Goal: Task Accomplishment & Management: Manage account settings

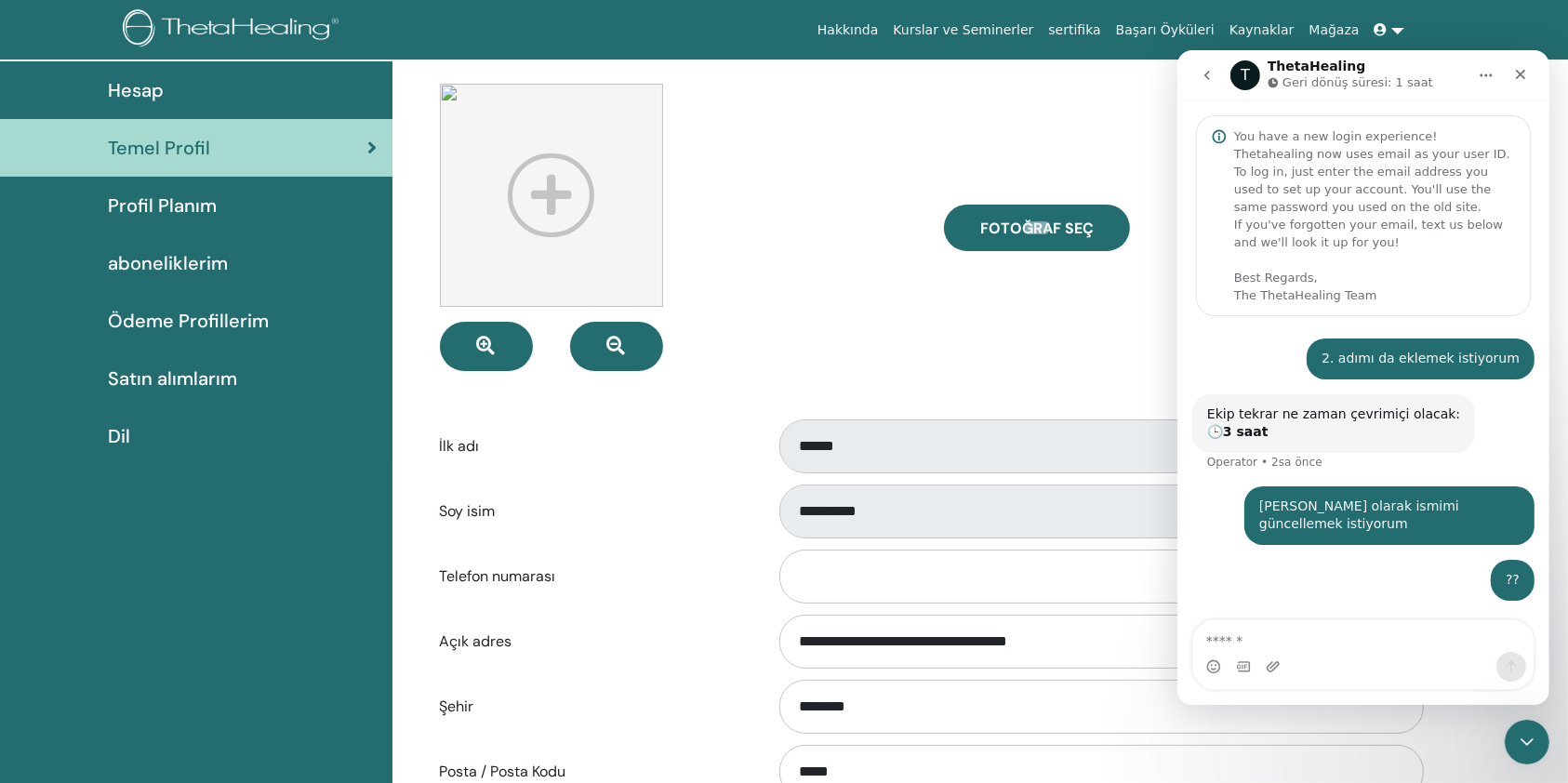
scroll to position [52, 0]
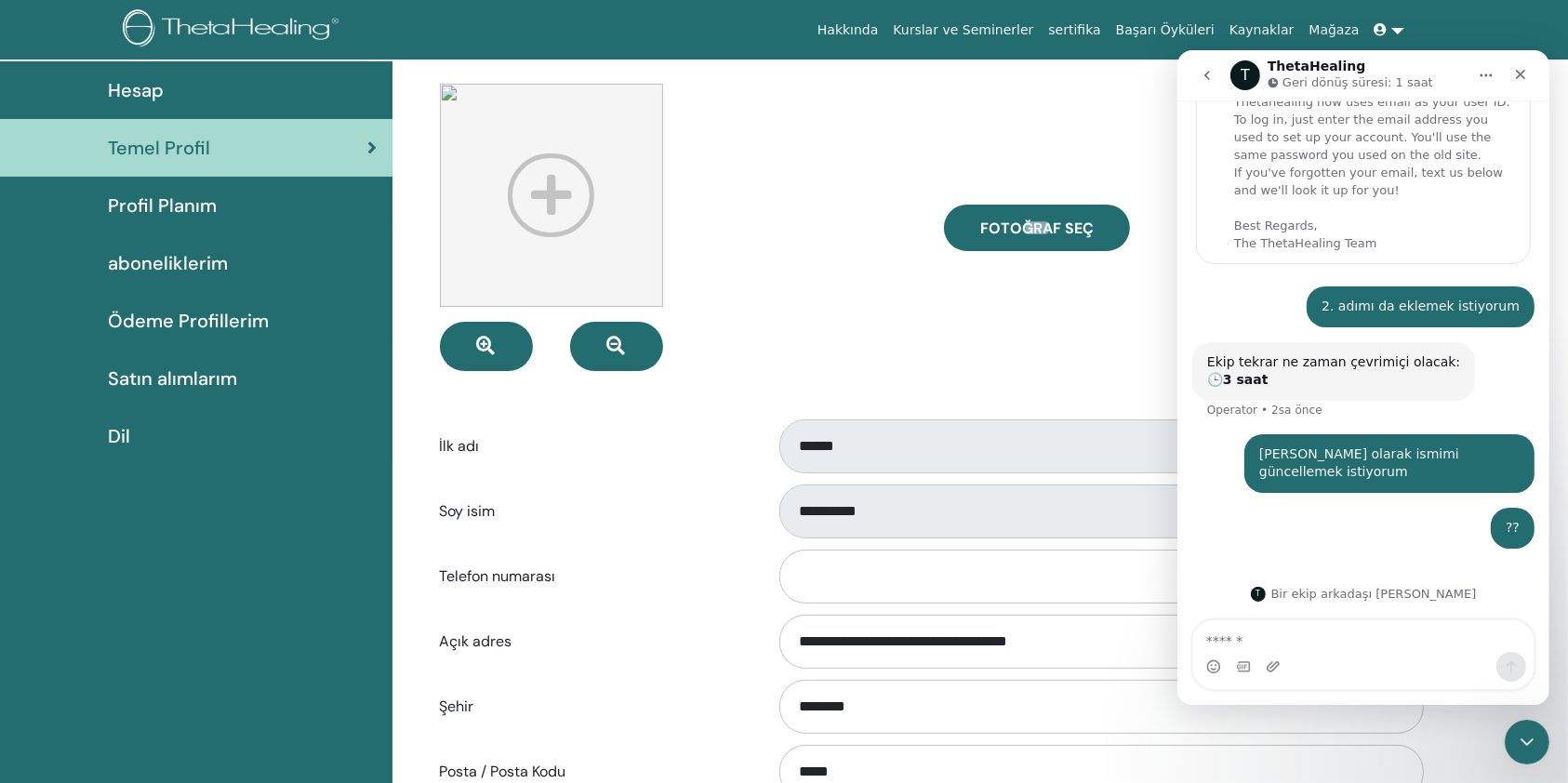
click at [1029, 348] on div "Fotoğraf seç" at bounding box center [1182, 227] width 504 height 288
click at [1523, 76] on icon "Kapat" at bounding box center [1519, 74] width 15 height 15
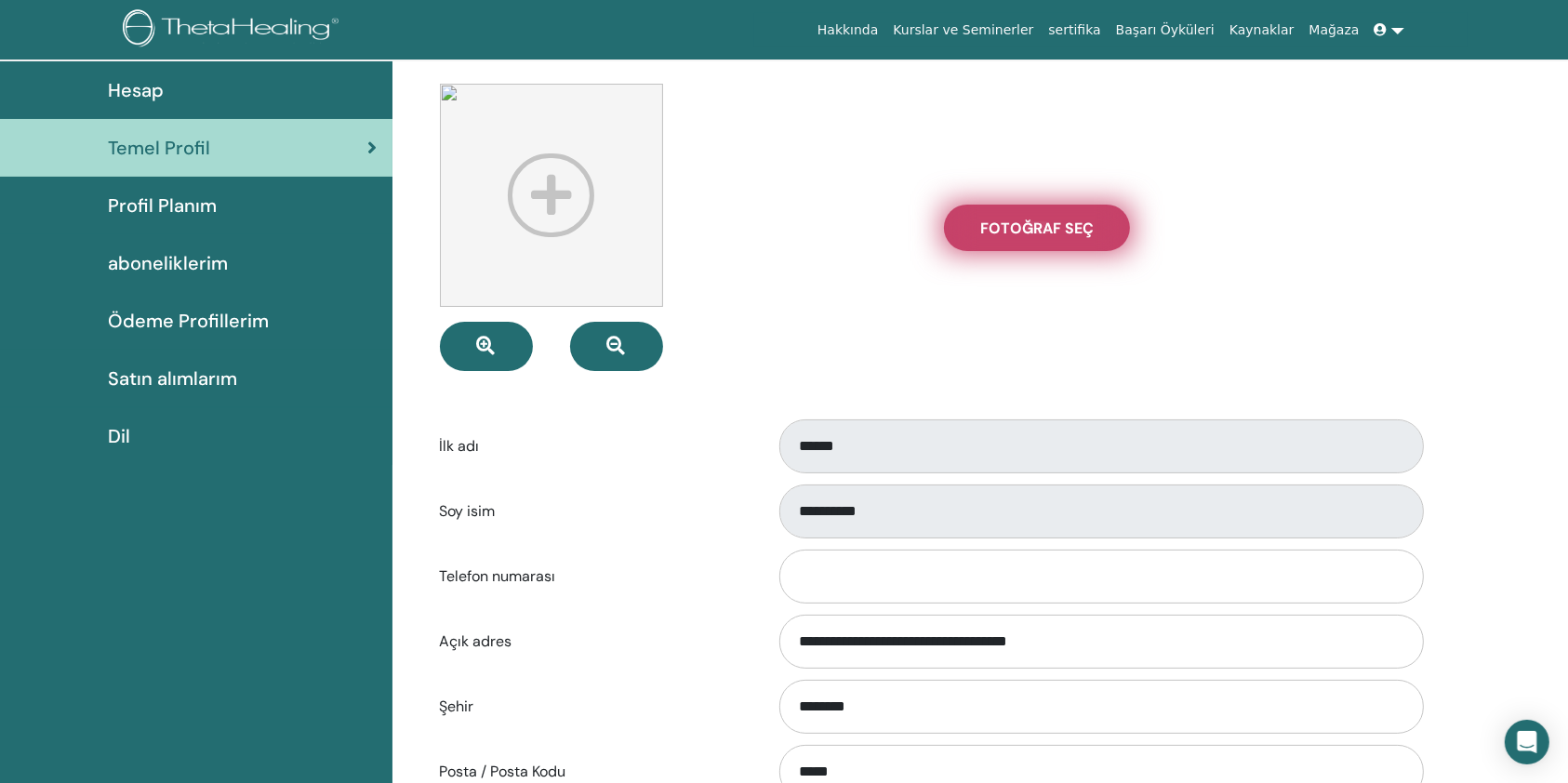
scroll to position [106, 0]
